Goal: Task Accomplishment & Management: Use online tool/utility

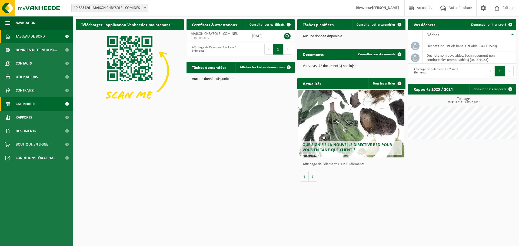
click at [26, 102] on span "Calendrier" at bounding box center [26, 104] width 20 height 14
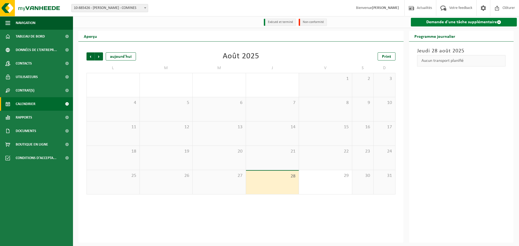
click at [460, 22] on link "Demande d'une tâche supplémentaire" at bounding box center [464, 22] width 106 height 9
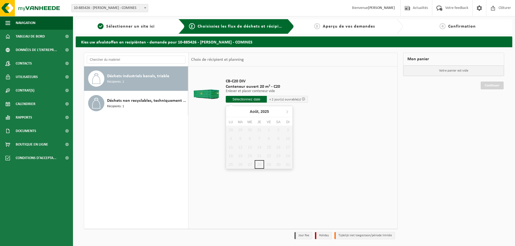
click at [244, 100] on input "text" at bounding box center [246, 99] width 41 height 7
click at [286, 112] on icon at bounding box center [287, 111] width 9 height 9
click at [232, 131] on div "1" at bounding box center [230, 130] width 9 height 9
type input "à partir de 2025-09-01"
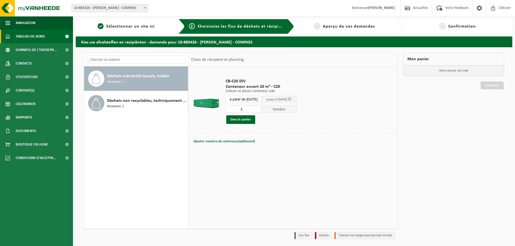
click at [36, 35] on span "Tableau de bord" at bounding box center [30, 37] width 29 height 14
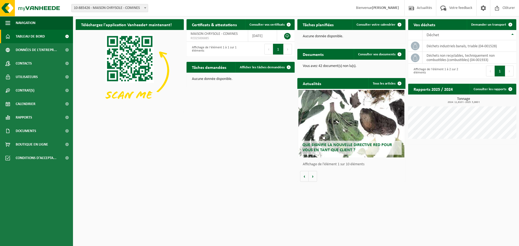
click at [219, 71] on h2 "Tâches demandées" at bounding box center [209, 67] width 45 height 11
click at [22, 50] on span "Données de l'entrepr..." at bounding box center [36, 50] width 41 height 14
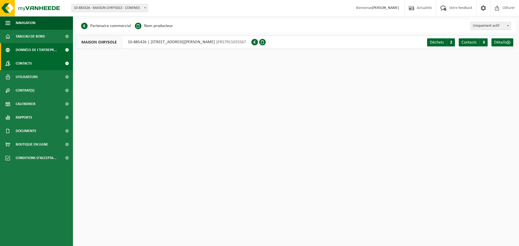
click at [20, 64] on span "Contacts" at bounding box center [24, 64] width 16 height 14
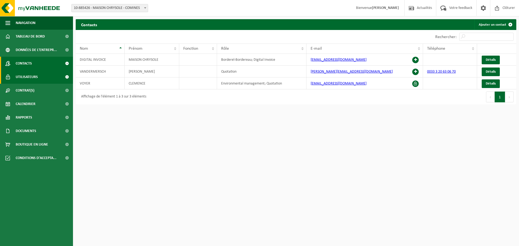
click at [19, 75] on span "Utilisateurs" at bounding box center [27, 77] width 22 height 14
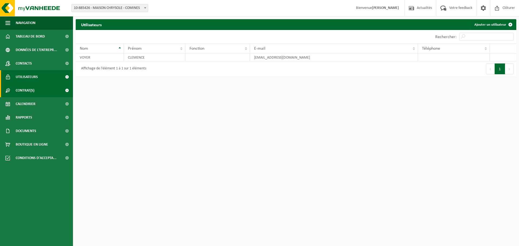
click at [22, 87] on span "Contrat(s)" at bounding box center [25, 91] width 19 height 14
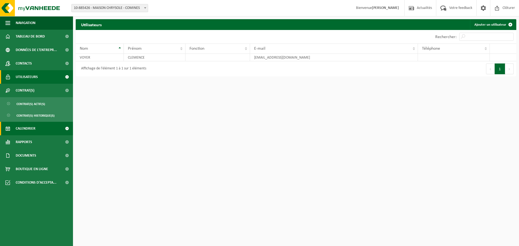
click at [20, 125] on span "Calendrier" at bounding box center [26, 129] width 20 height 14
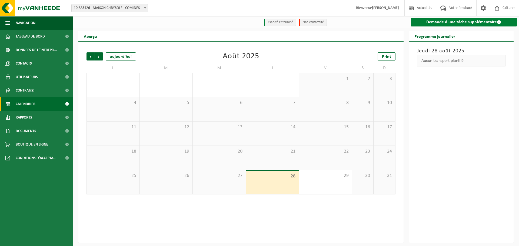
click at [462, 19] on link "Demande d'une tâche supplémentaire" at bounding box center [464, 22] width 106 height 9
click at [447, 22] on link "Demande d'une tâche supplémentaire" at bounding box center [464, 22] width 106 height 9
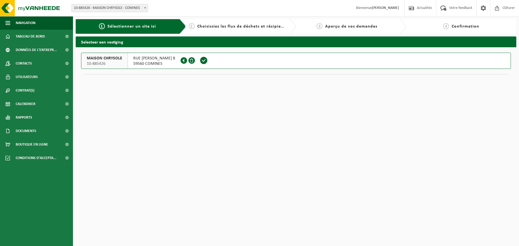
click at [321, 66] on button "MAISON CHRYSOLE 10-885426 RUE HENRI POLLET 8 59560 COMINES FR57911025567" at bounding box center [296, 61] width 430 height 16
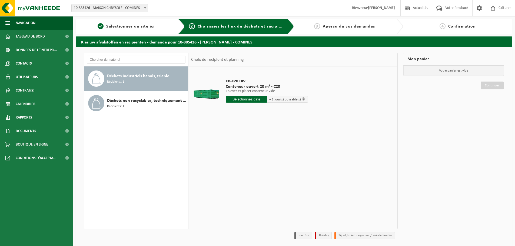
click at [261, 97] on input "text" at bounding box center [246, 99] width 41 height 7
click at [288, 111] on icon at bounding box center [287, 112] width 1 height 3
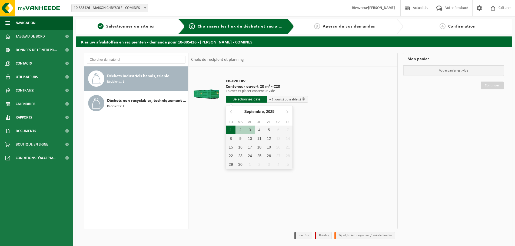
click at [231, 132] on div "1" at bounding box center [230, 130] width 9 height 9
type input "à partir de 2025-09-01"
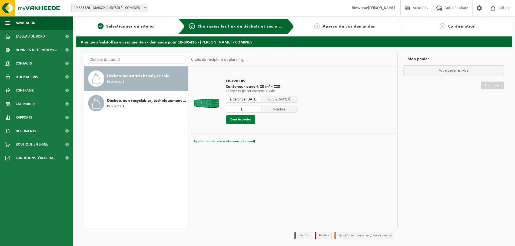
click at [239, 121] on button "Dans le panier" at bounding box center [240, 119] width 29 height 9
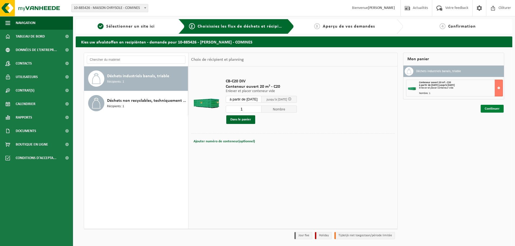
click at [487, 111] on link "Continuer" at bounding box center [492, 109] width 23 height 8
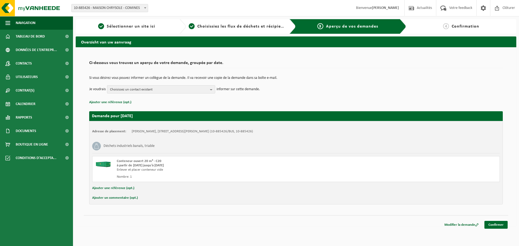
click at [214, 88] on b "button" at bounding box center [212, 90] width 5 height 8
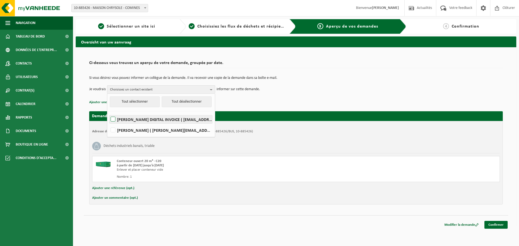
click at [181, 119] on label "MAISON CHRYSOLE DIGITAL INVOICE ( comptabilite@maison-chrysole.com )" at bounding box center [160, 119] width 103 height 8
click at [109, 113] on input "MAISON CHRYSOLE DIGITAL INVOICE ( comptabilite@maison-chrysole.com )" at bounding box center [108, 112] width 0 height 0
checkbox input "true"
click at [278, 96] on div "Si vous désirez vous pouvez informer un collègue de la demande. Il va recevoir …" at bounding box center [296, 85] width 414 height 28
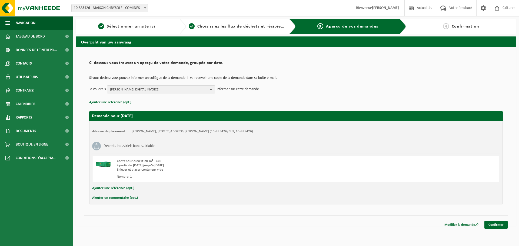
click at [122, 198] on button "Ajouter un commentaire (opt.)" at bounding box center [115, 198] width 46 height 7
click at [129, 198] on input "text" at bounding box center [305, 199] width 380 height 8
click at [221, 201] on input "enlèvement et remplacement de la benne" at bounding box center [305, 199] width 380 height 8
type input "enlèvement et remplacement de la benne"
click at [500, 225] on link "Confirmer" at bounding box center [495, 226] width 23 height 8
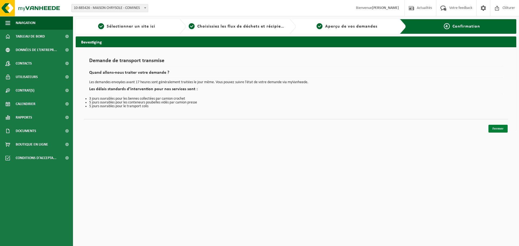
click at [493, 128] on link "Fermer" at bounding box center [497, 129] width 19 height 8
